Goal: Information Seeking & Learning: Learn about a topic

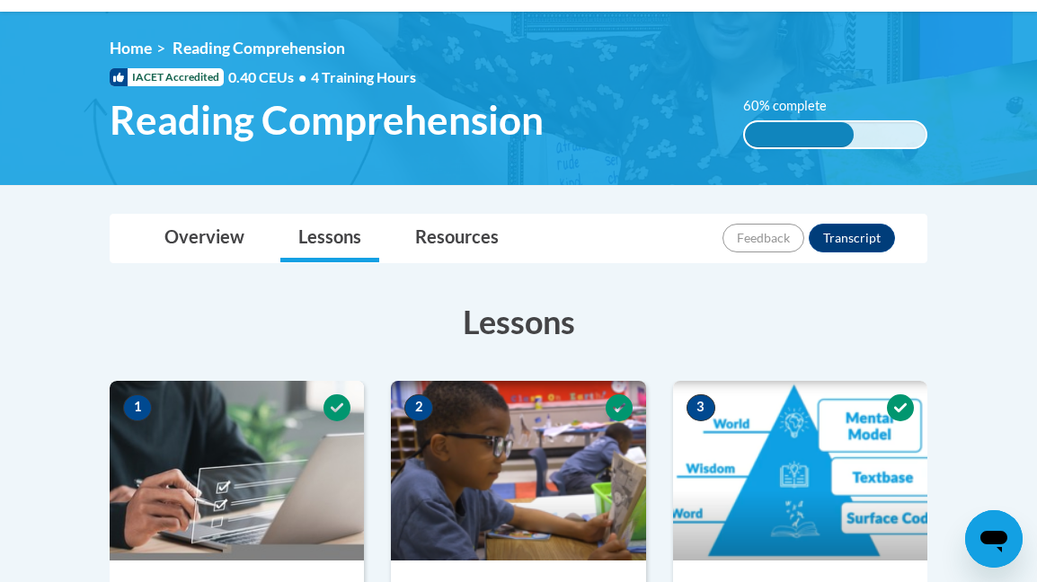
scroll to position [196, 0]
